Goal: Task Accomplishment & Management: Use online tool/utility

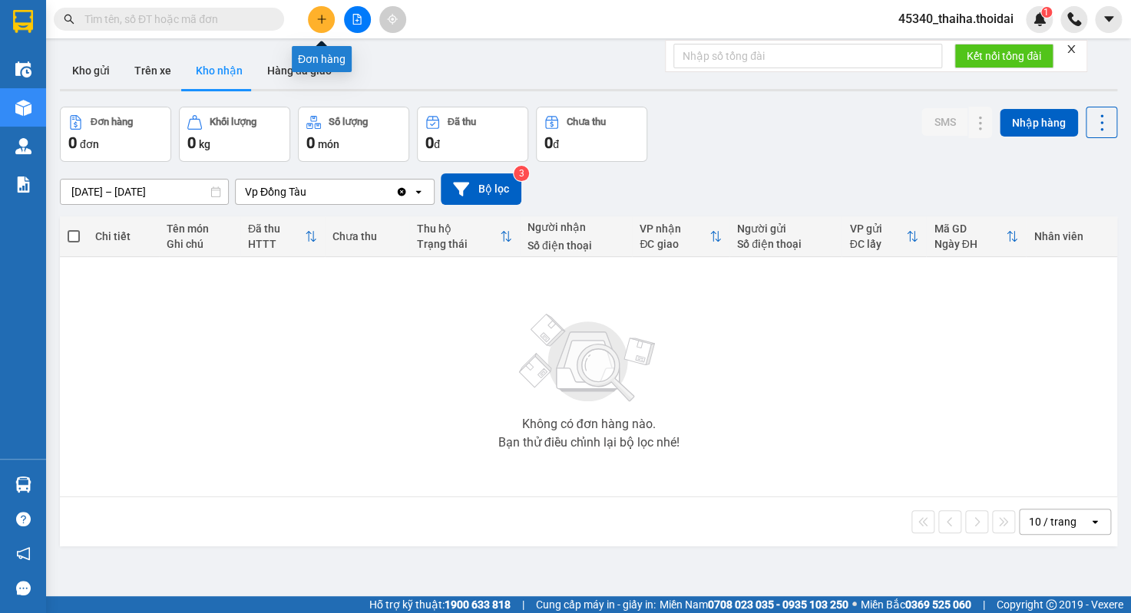
click at [318, 21] on icon "plus" at bounding box center [321, 19] width 11 height 11
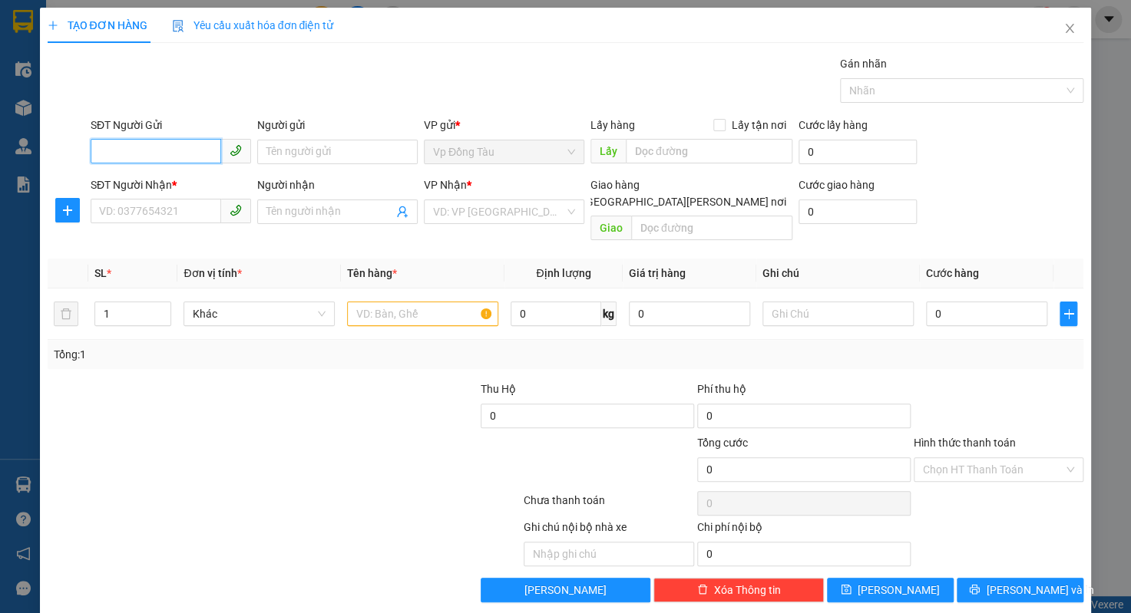
click at [157, 145] on input "SĐT Người Gửi" at bounding box center [156, 151] width 130 height 25
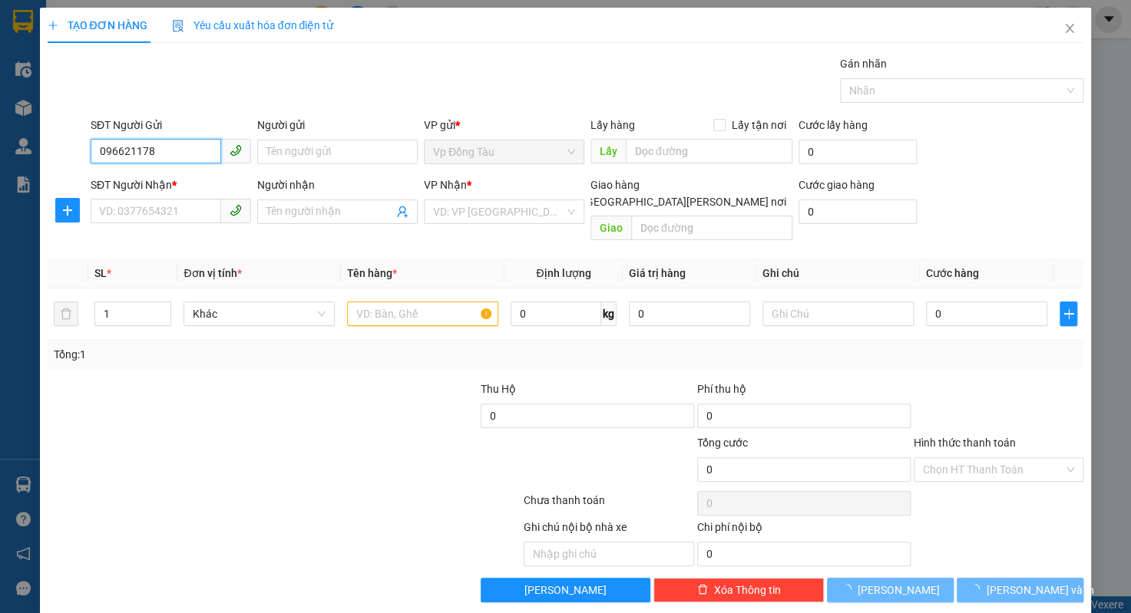
type input "0966211788"
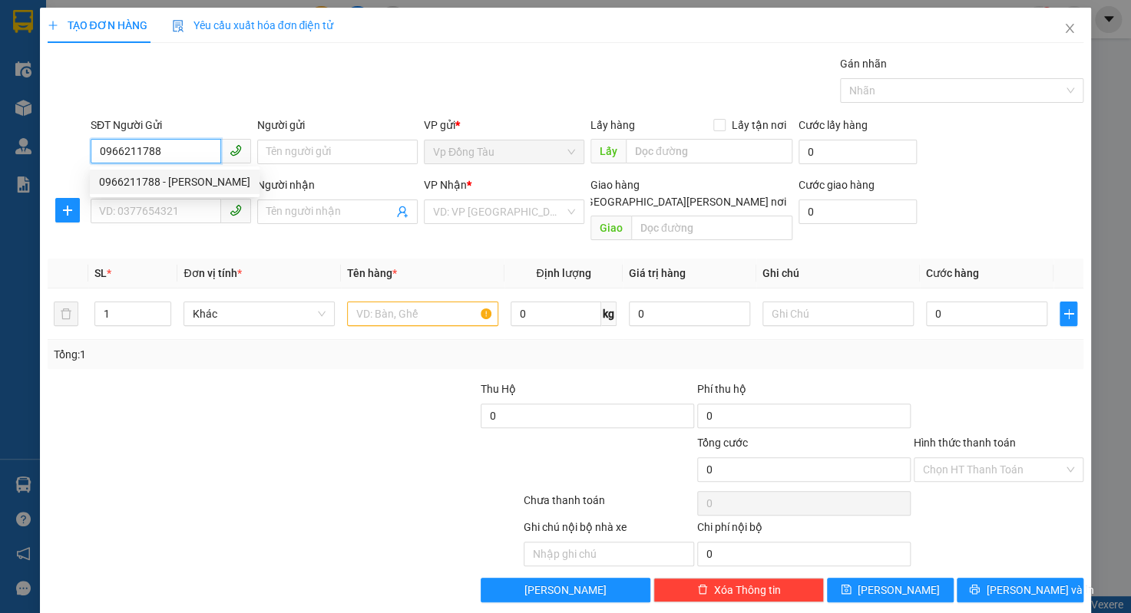
click at [132, 177] on div "0966211788 - [PERSON_NAME]" at bounding box center [174, 181] width 151 height 17
type input "tuấn anh"
type input "0966211788"
click at [137, 208] on input "SĐT Người Nhận *" at bounding box center [156, 211] width 130 height 25
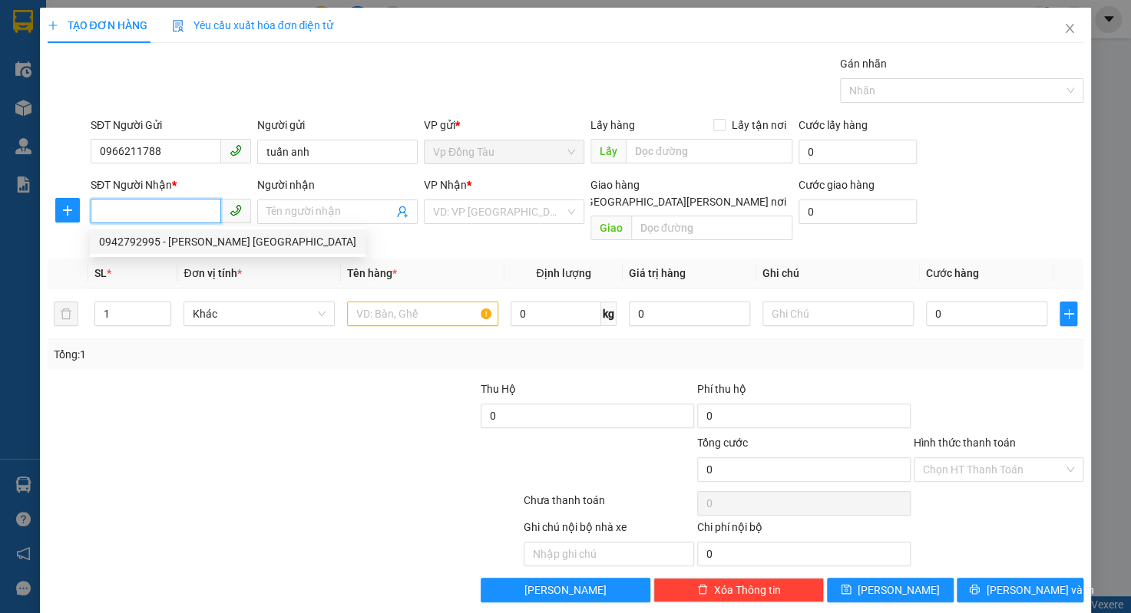
click at [155, 244] on div "0942792995 - [PERSON_NAME] [GEOGRAPHIC_DATA]" at bounding box center [227, 241] width 257 height 17
type input "0942792995"
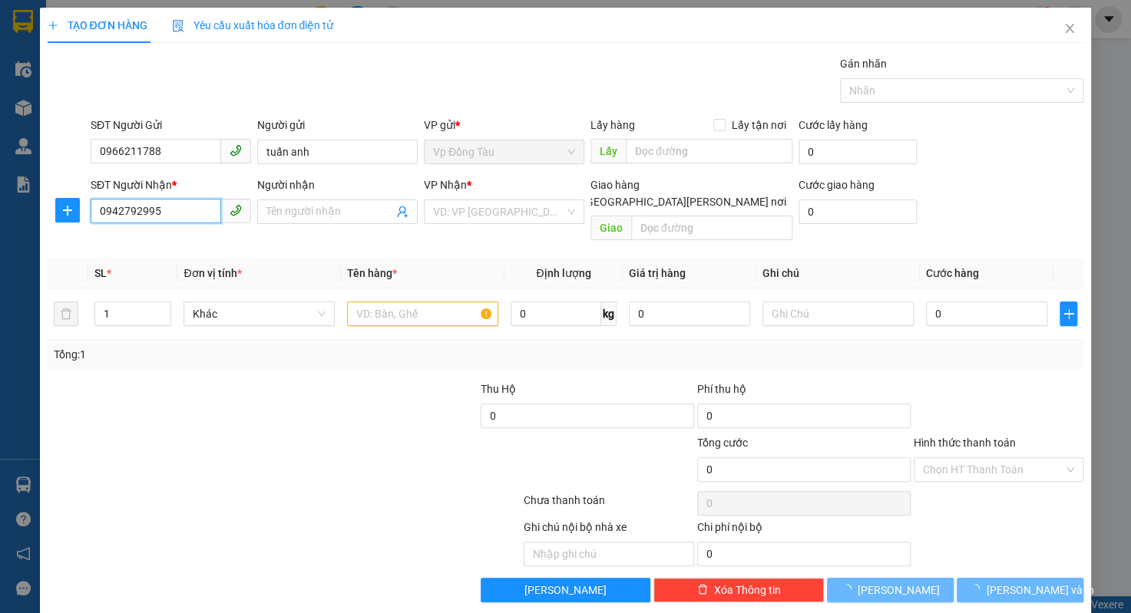
type input "anh đức"
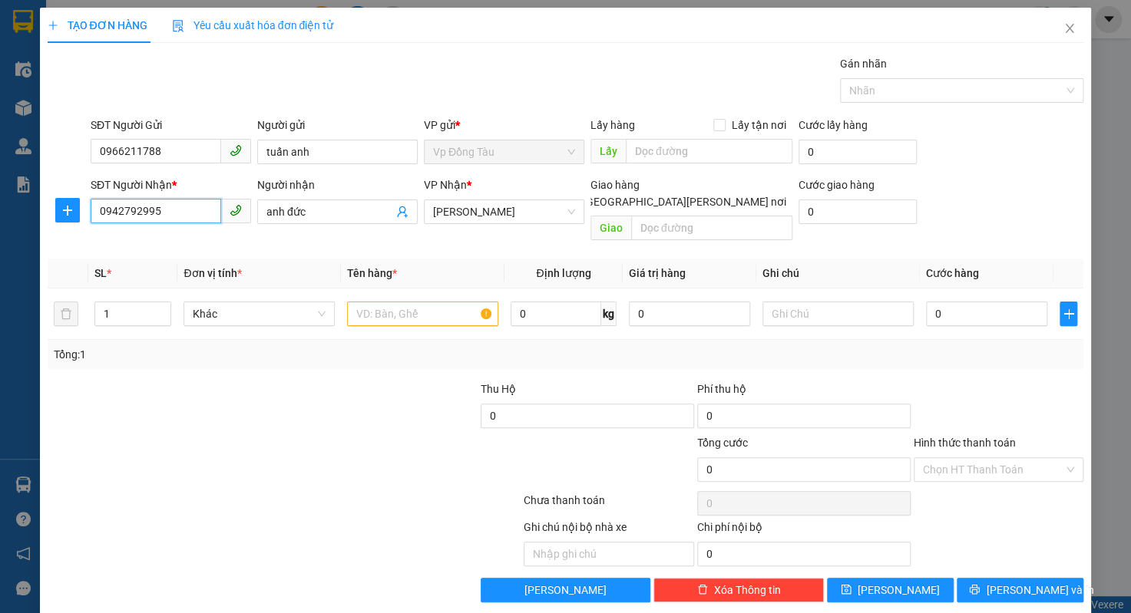
drag, startPoint x: 171, startPoint y: 206, endPoint x: -7, endPoint y: 235, distance: 180.3
click at [0, 235] on html "Kết quả [PERSON_NAME] ( 13 ) Bộ lọc Mã ĐH Trạng thái Món hàng Thu hộ Tổng [PERS…" at bounding box center [565, 306] width 1131 height 613
type input "0988208226"
click at [178, 250] on div "0988208226 - [GEOGRAPHIC_DATA]" at bounding box center [185, 241] width 191 height 25
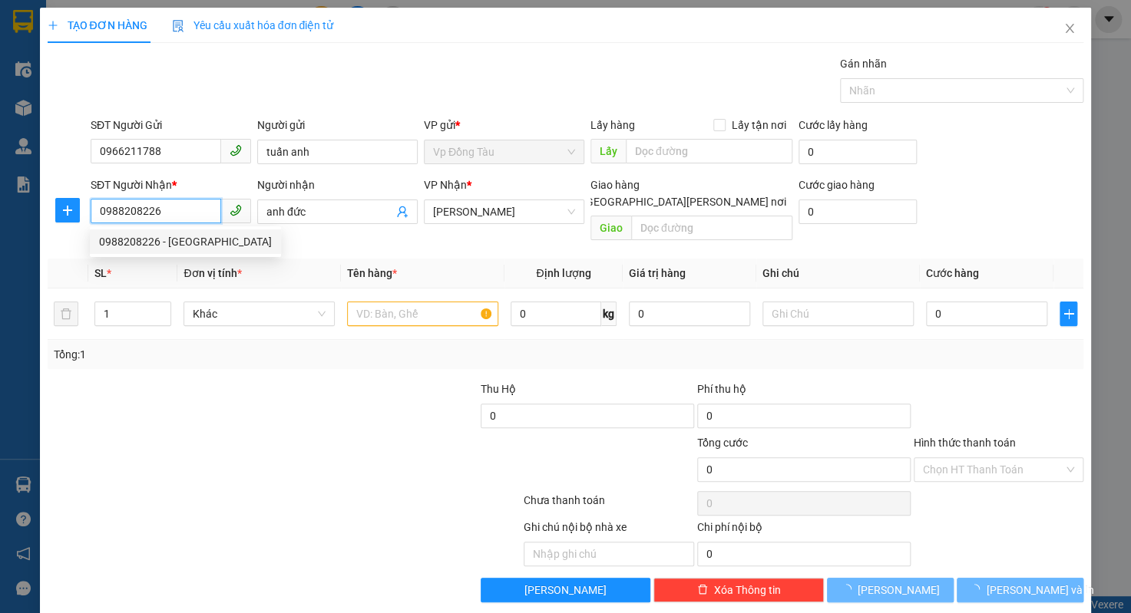
type input "đức"
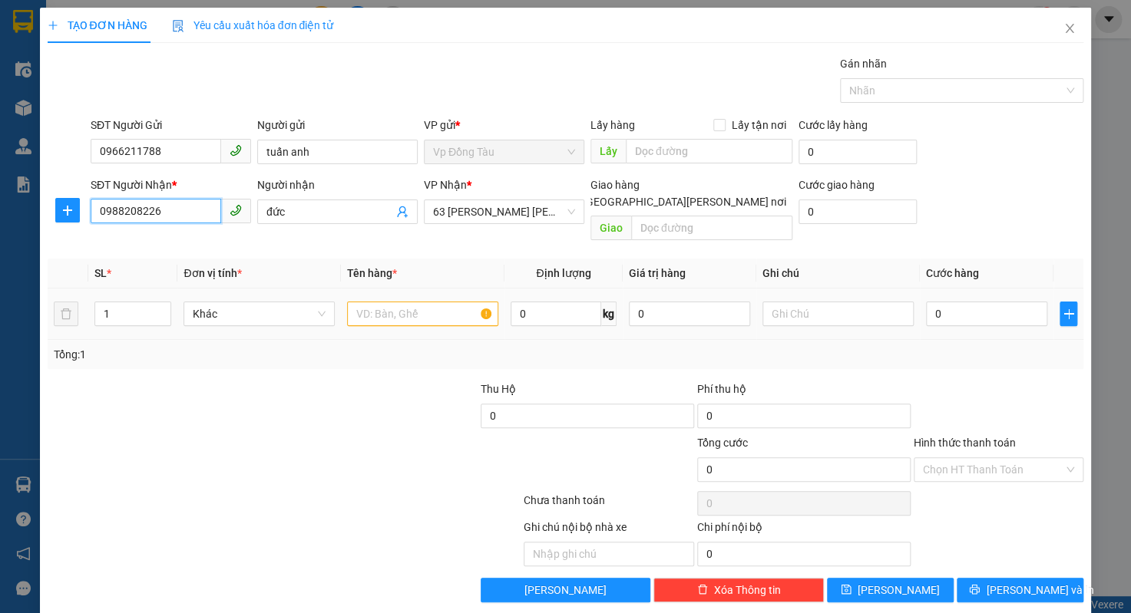
type input "0988208226"
click at [405, 302] on input "text" at bounding box center [422, 314] width 151 height 25
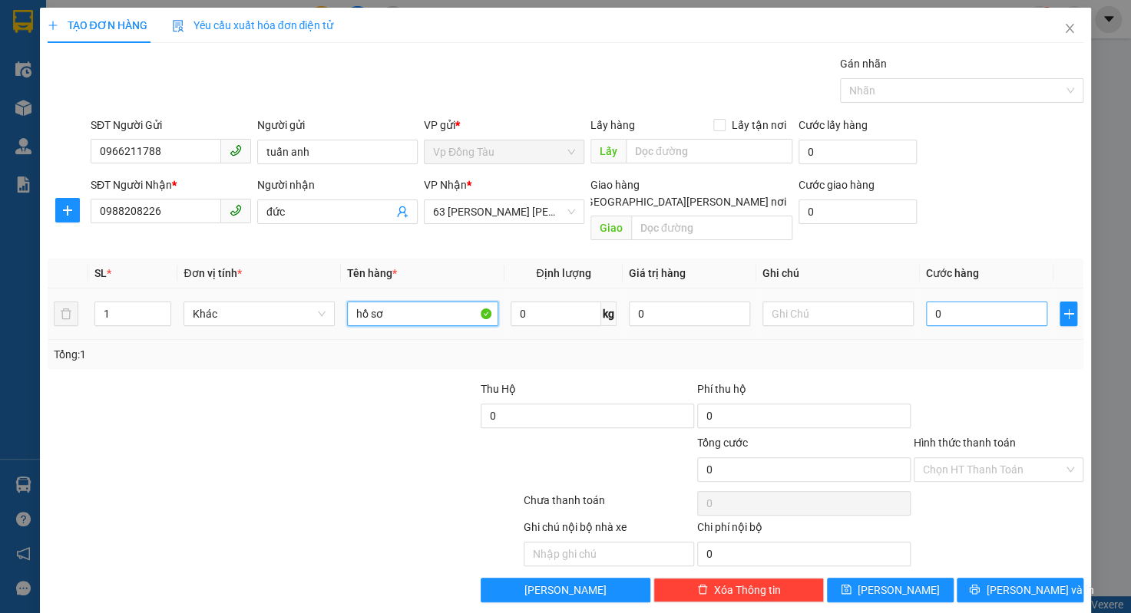
type input "hồ sơ"
click at [963, 305] on input "0" at bounding box center [986, 314] width 121 height 25
type input "4"
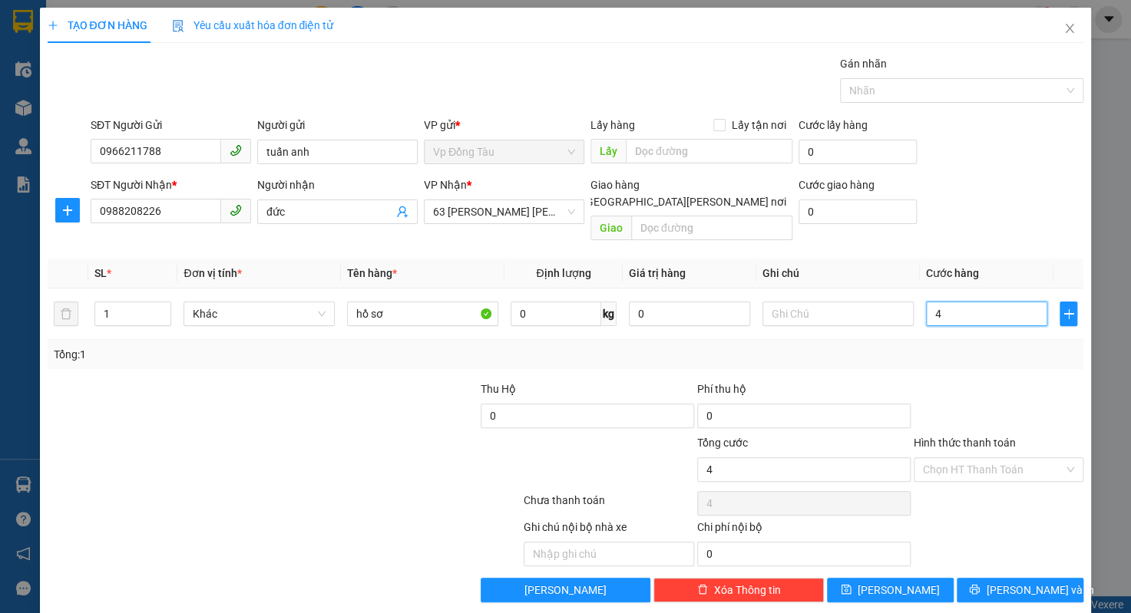
type input "40"
type input "400"
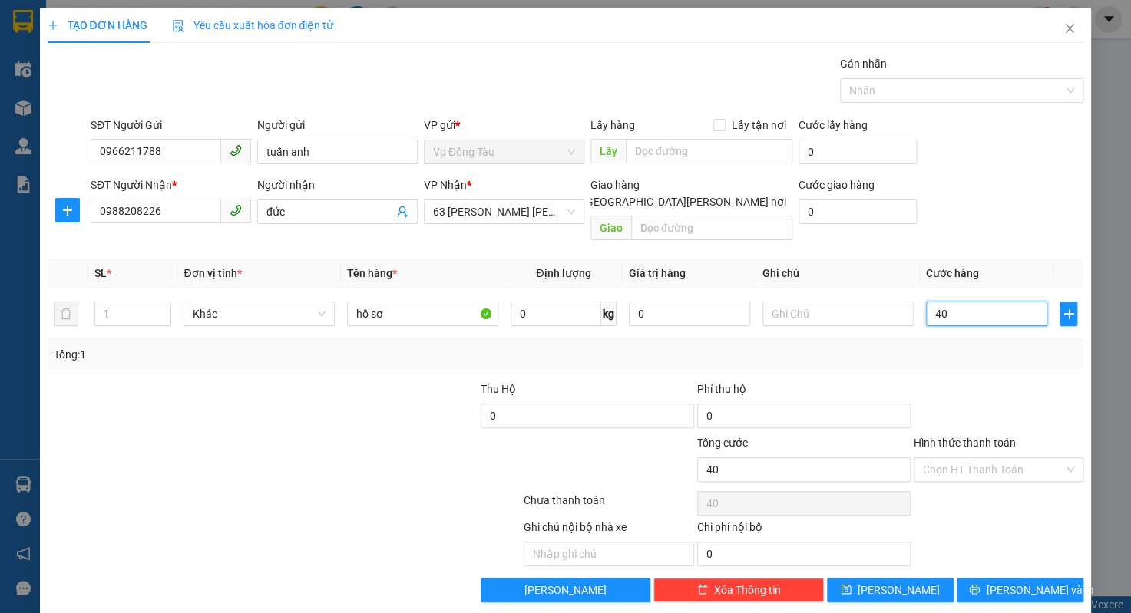
type input "400"
type input "4.000"
type input "40.000"
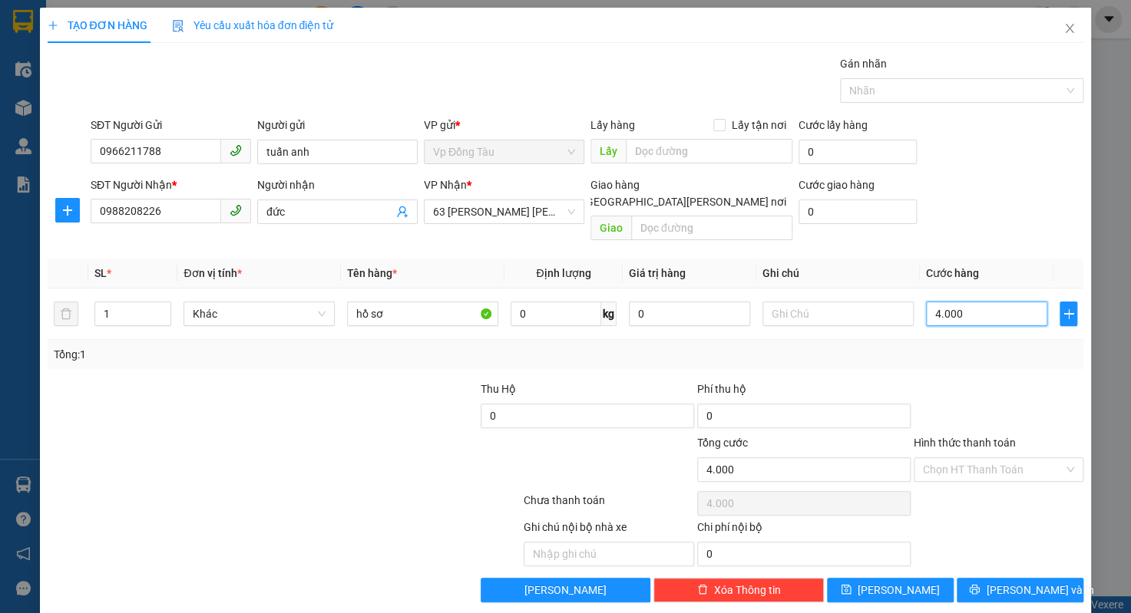
type input "40.000"
click at [979, 458] on input "Hình thức thanh toán" at bounding box center [993, 469] width 141 height 23
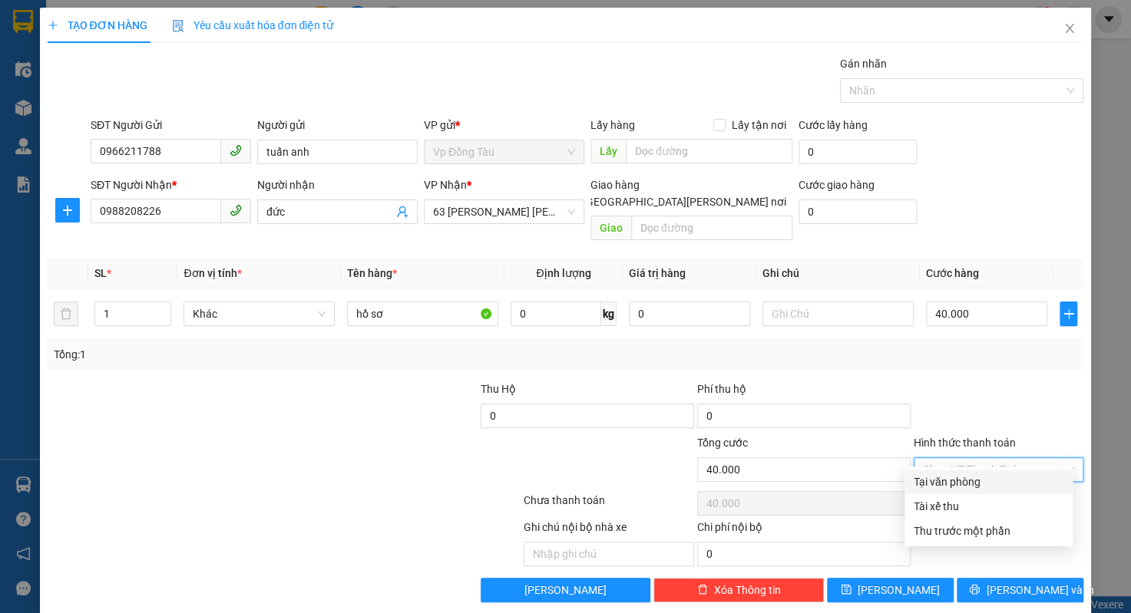
click at [964, 480] on div "Tại văn phòng" at bounding box center [988, 482] width 150 height 17
type input "0"
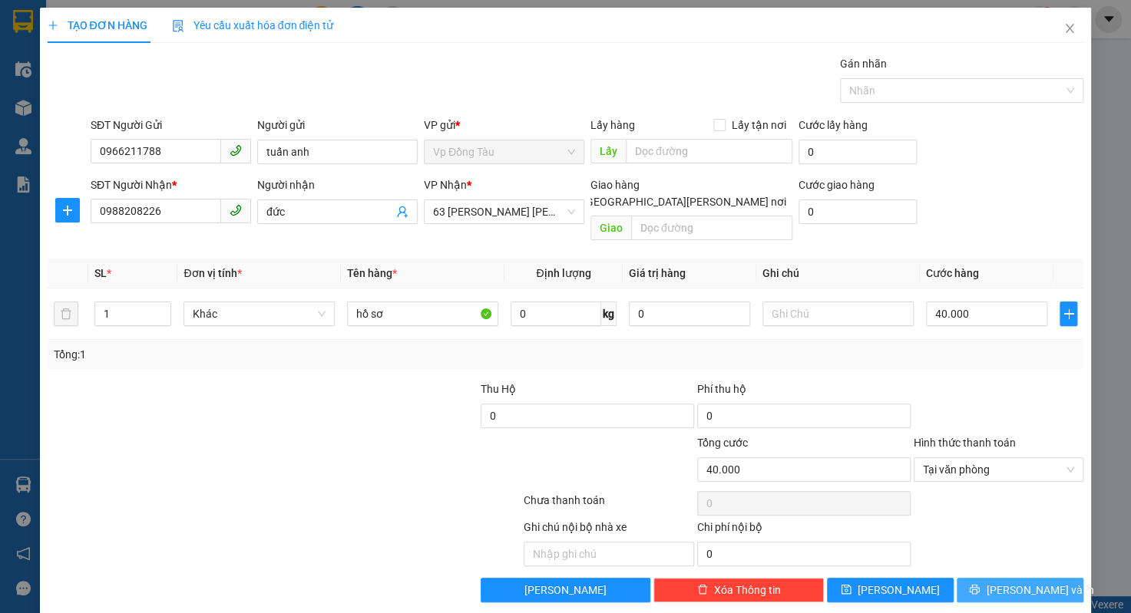
click at [995, 578] on button "[PERSON_NAME] và In" at bounding box center [1019, 590] width 127 height 25
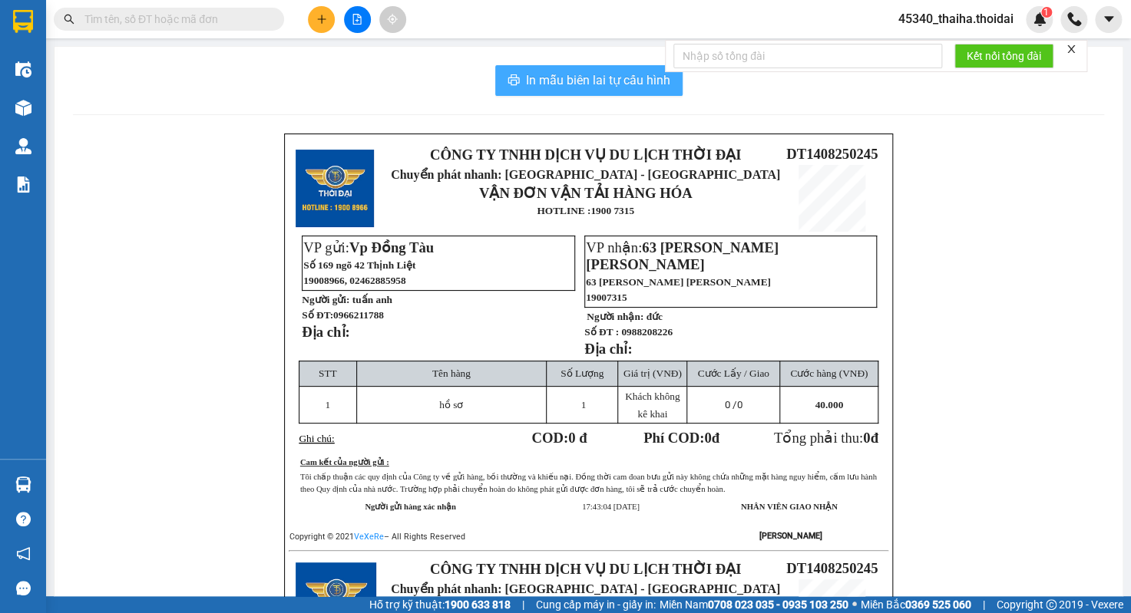
click at [550, 75] on span "In mẫu biên lai tự cấu hình" at bounding box center [598, 80] width 144 height 19
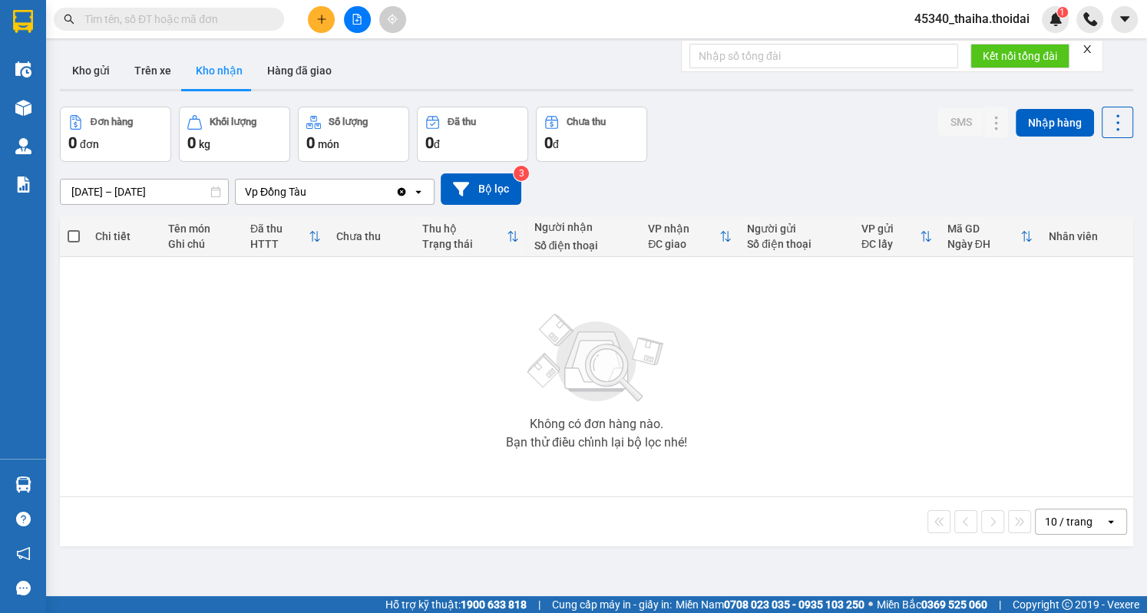
click at [196, 12] on input "text" at bounding box center [174, 19] width 181 height 17
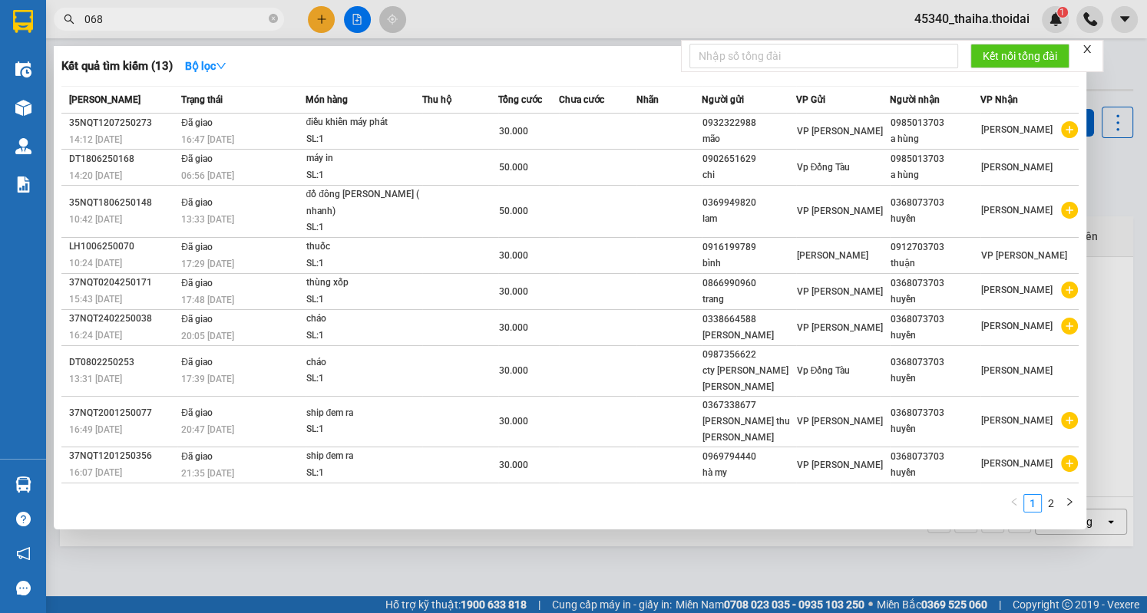
type input "0683"
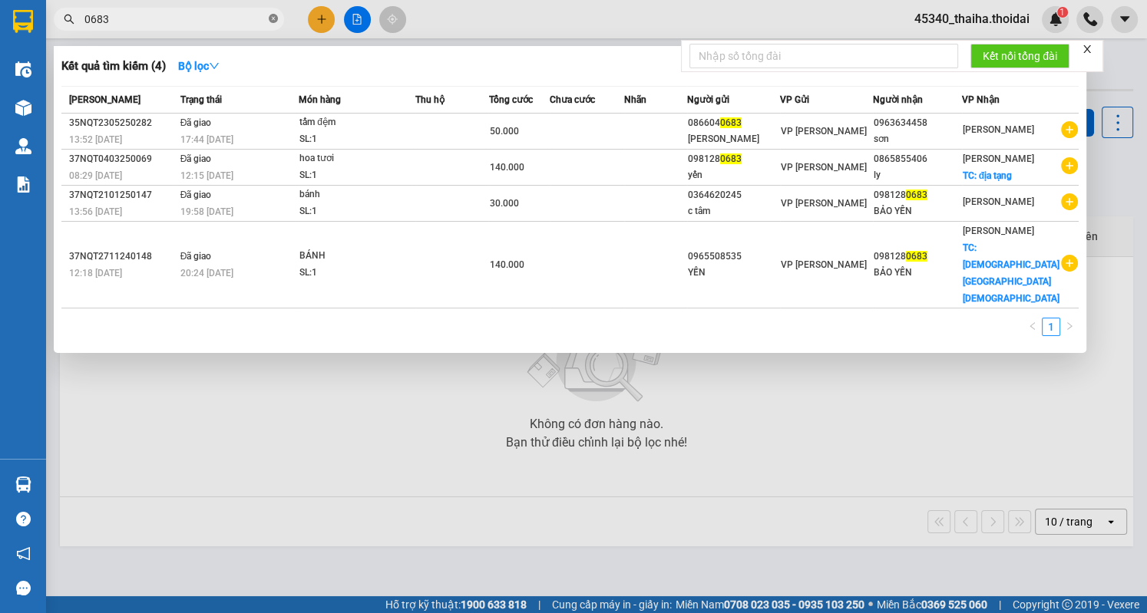
click at [273, 13] on span at bounding box center [273, 19] width 9 height 15
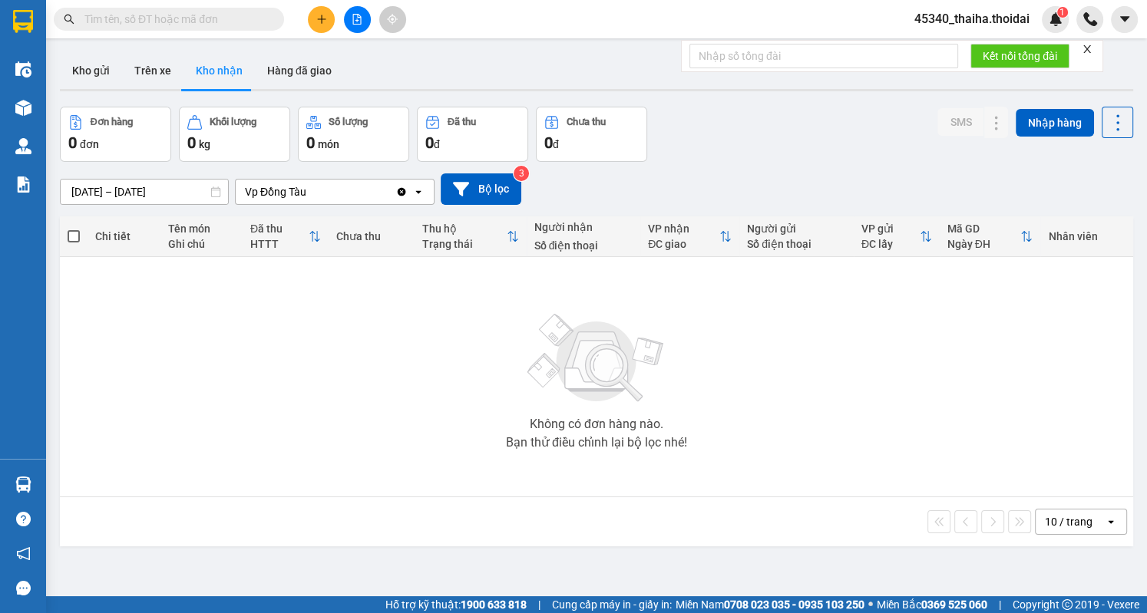
type input "0"
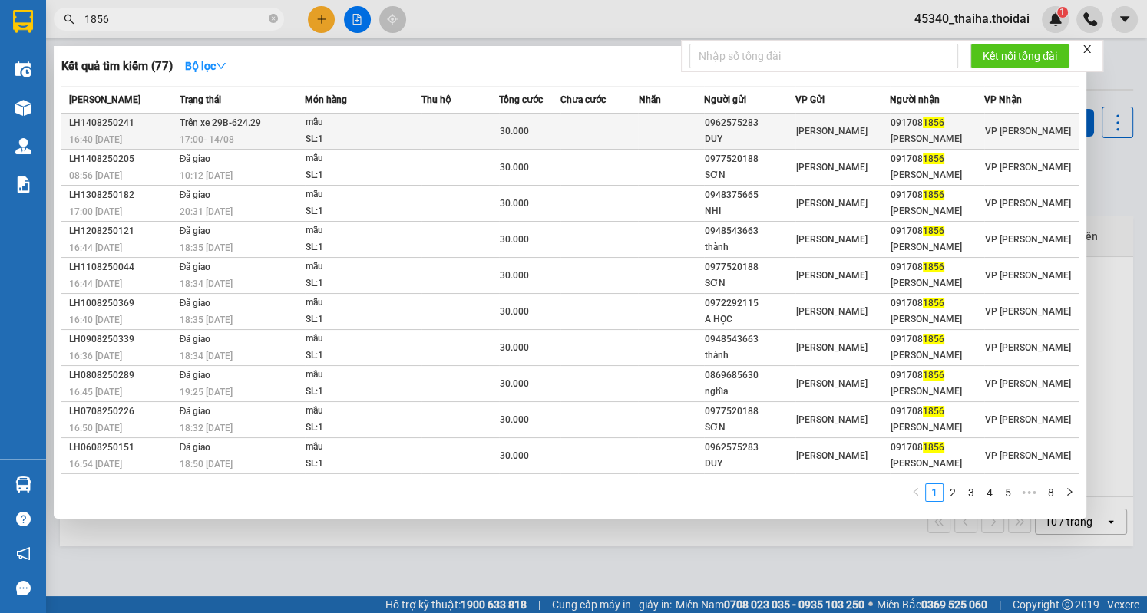
type input "1856"
click at [273, 134] on div "17:00 [DATE]" at bounding box center [242, 139] width 125 height 17
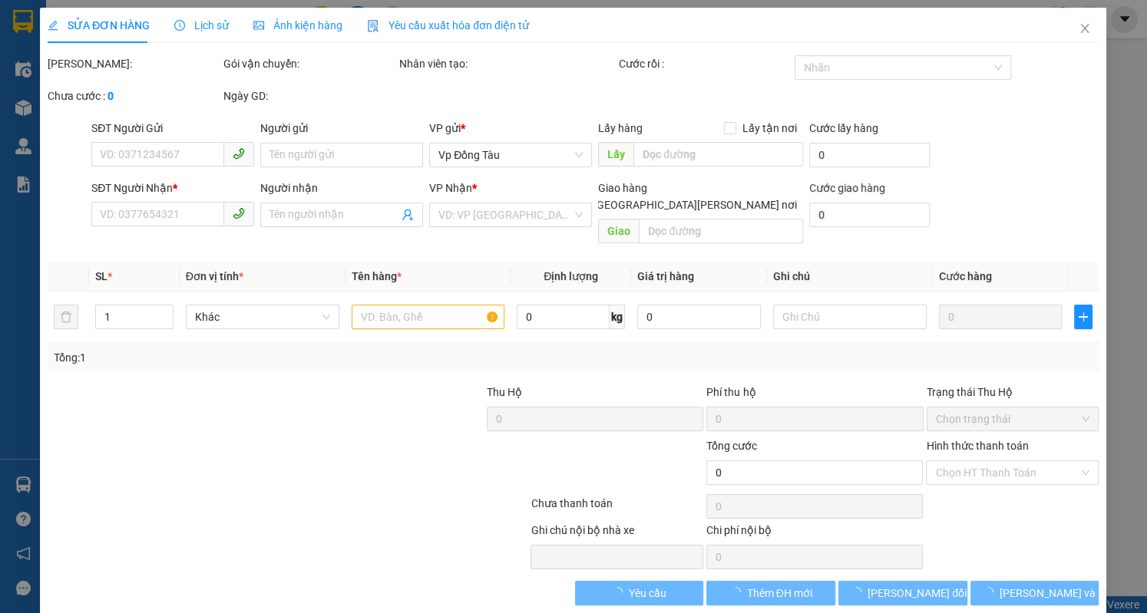
type input "0962575283"
type input "DUY"
type input "0917081856"
type input "[PERSON_NAME]"
type input "30.000"
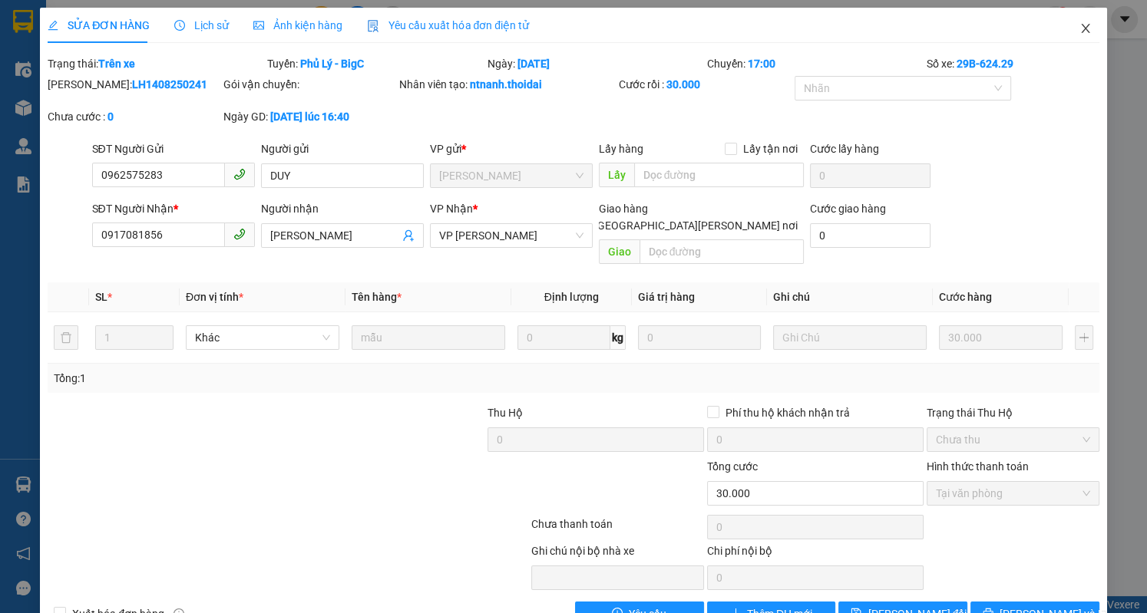
click at [1073, 36] on span "Close" at bounding box center [1085, 29] width 43 height 43
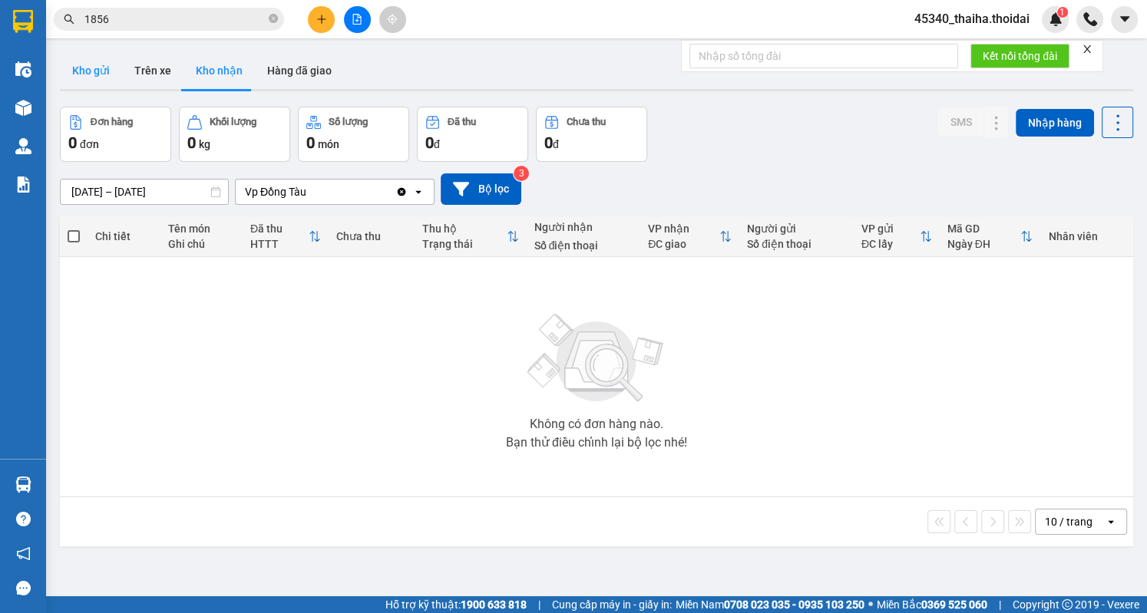
click at [106, 67] on button "Kho gửi" at bounding box center [91, 70] width 62 height 37
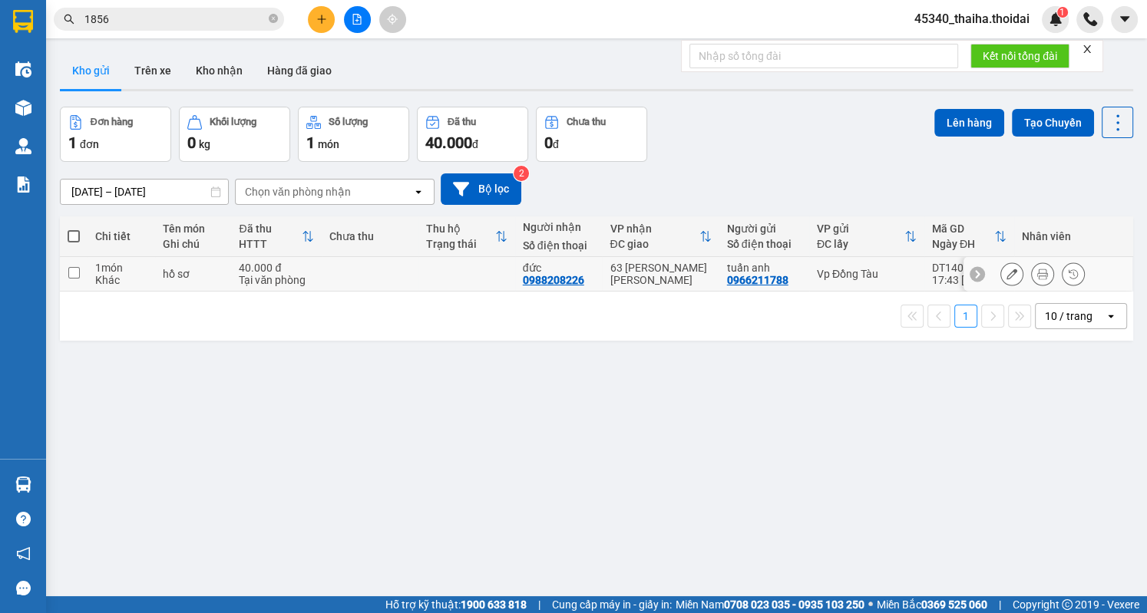
click at [72, 270] on input "checkbox" at bounding box center [74, 273] width 12 height 12
checkbox input "true"
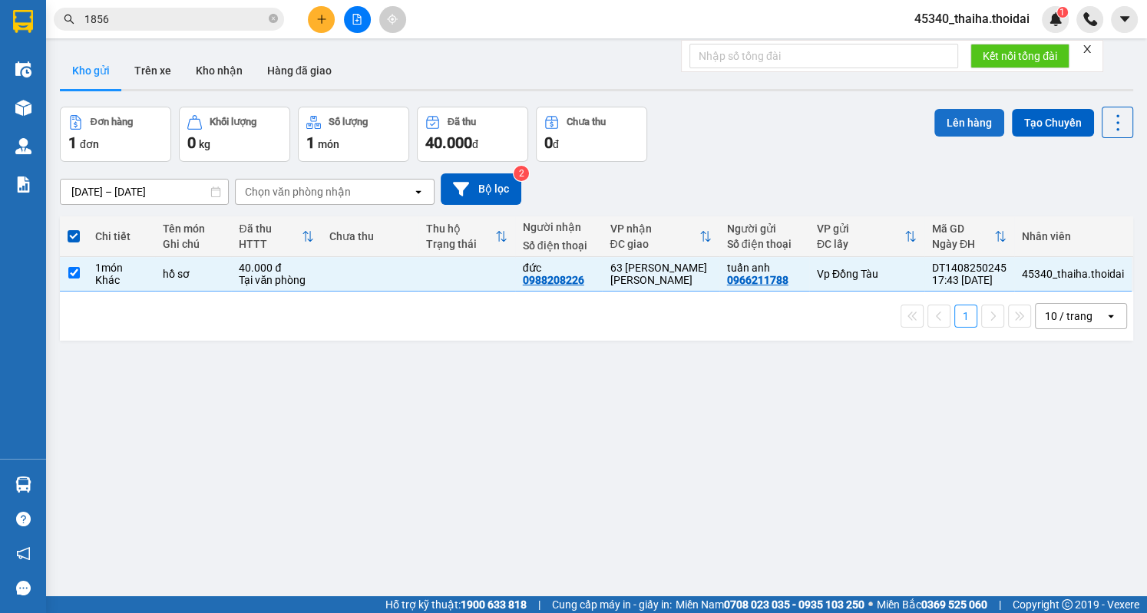
click at [963, 131] on button "Lên hàng" at bounding box center [969, 123] width 70 height 28
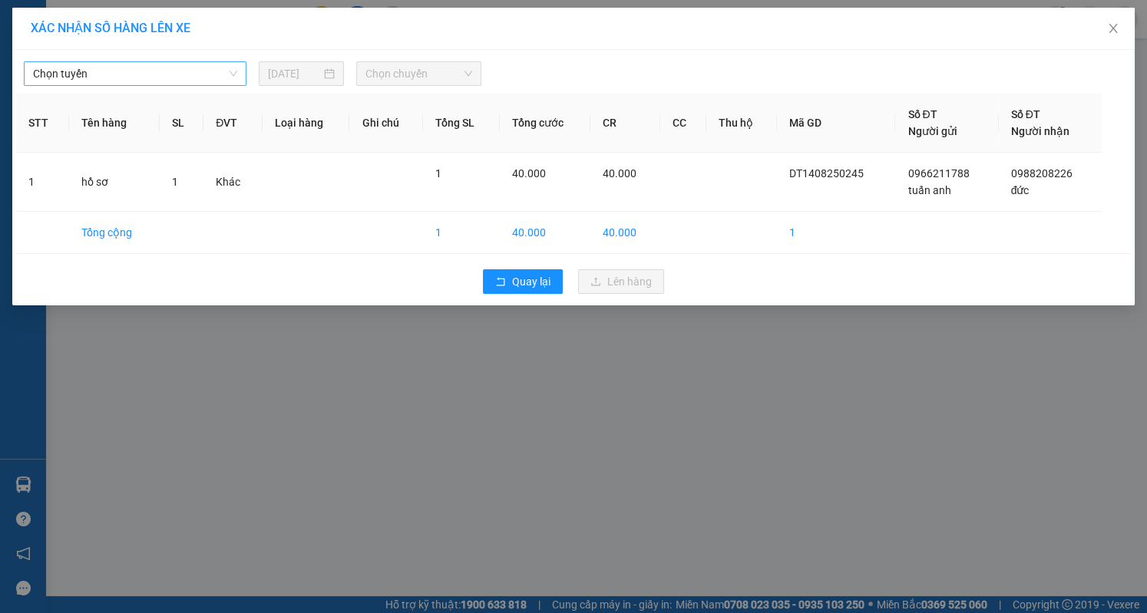
click at [193, 66] on span "Chọn tuyến" at bounding box center [135, 73] width 204 height 23
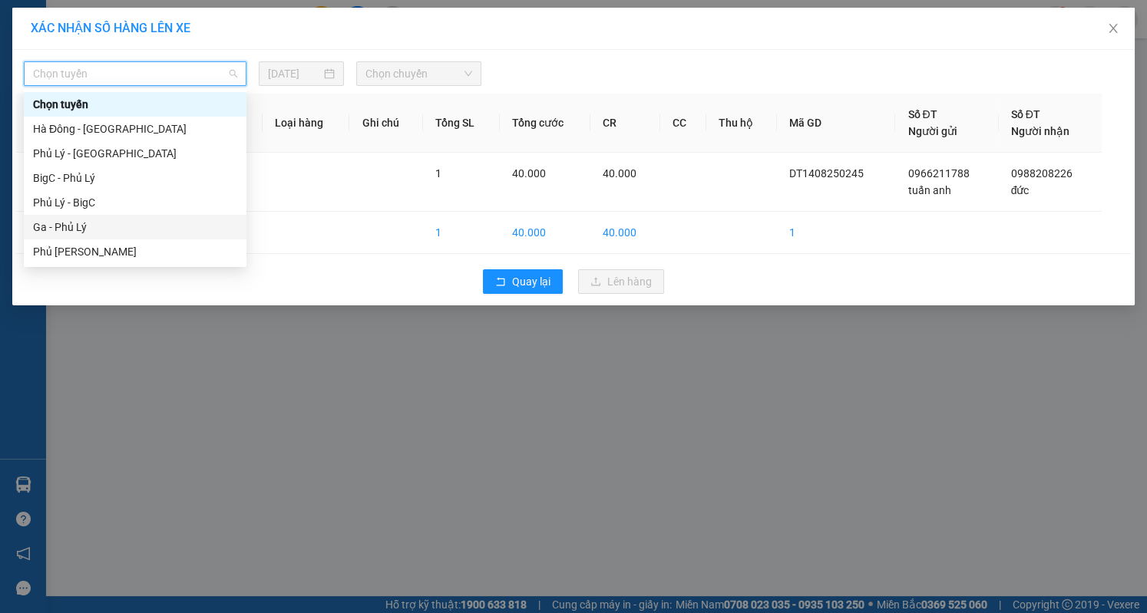
drag, startPoint x: 93, startPoint y: 226, endPoint x: 112, endPoint y: 226, distance: 19.2
click at [94, 226] on div "Ga - Phủ Lý" at bounding box center [135, 227] width 204 height 17
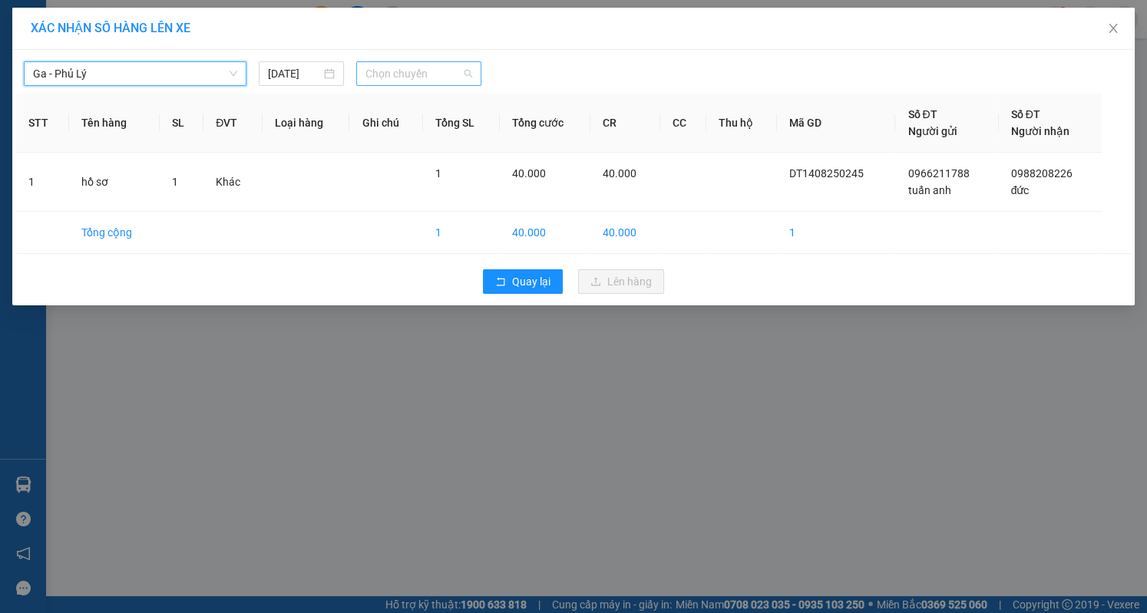
click at [395, 79] on span "Chọn chuyến" at bounding box center [418, 73] width 106 height 23
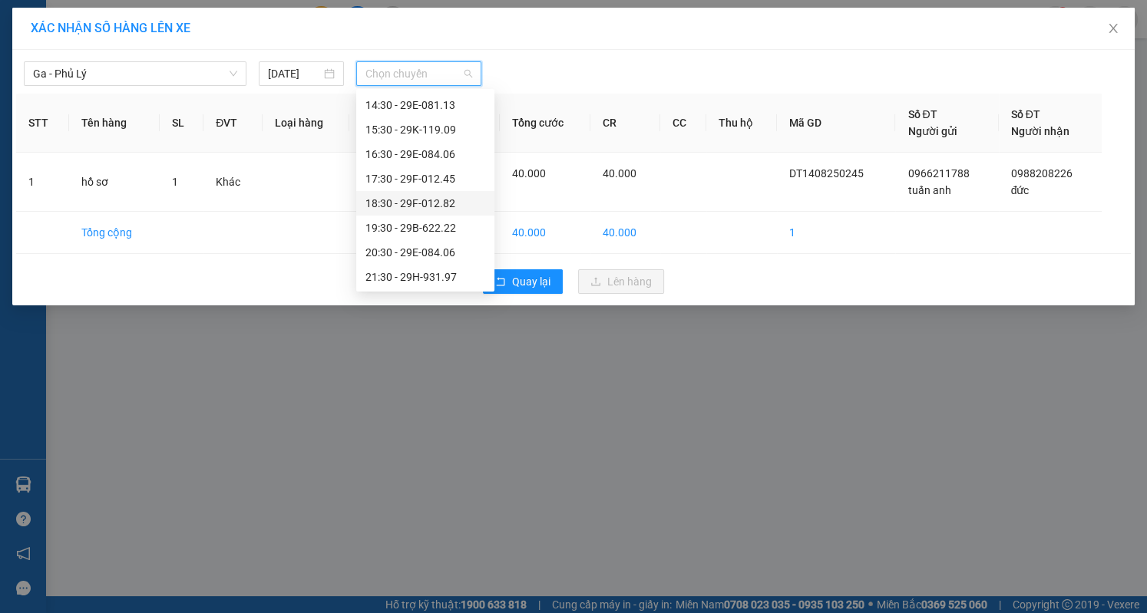
scroll to position [168, 0]
click at [407, 255] on div "17:30 - 29F-012.45" at bounding box center [425, 255] width 120 height 17
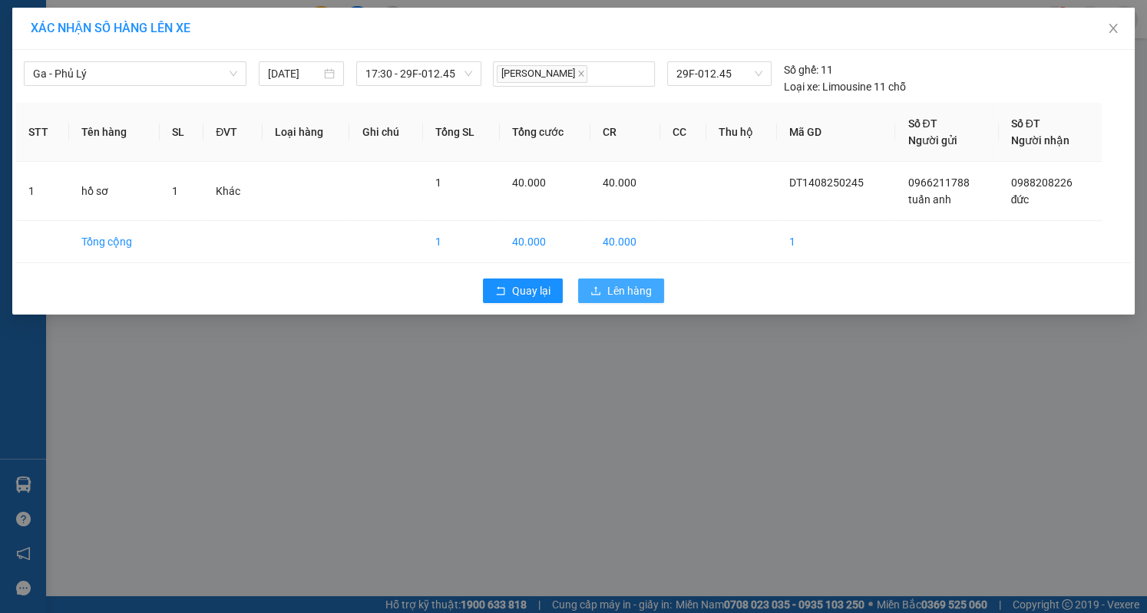
click at [624, 301] on button "Lên hàng" at bounding box center [621, 291] width 86 height 25
